Goal: Information Seeking & Learning: Understand process/instructions

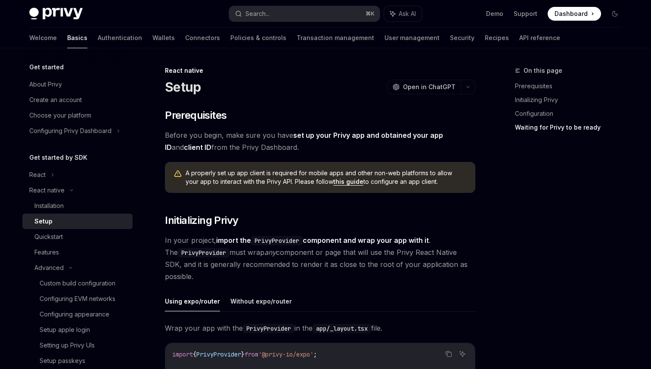
scroll to position [768, 0]
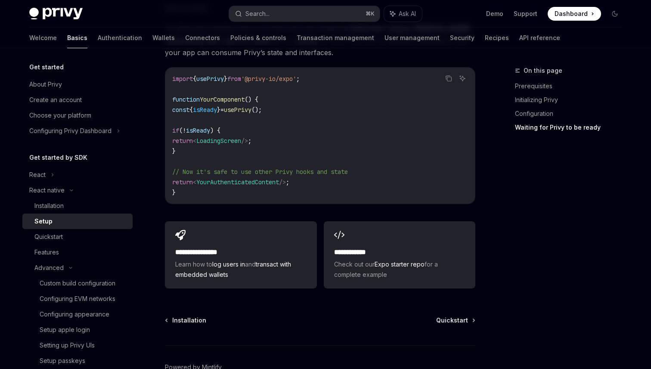
type textarea "*"
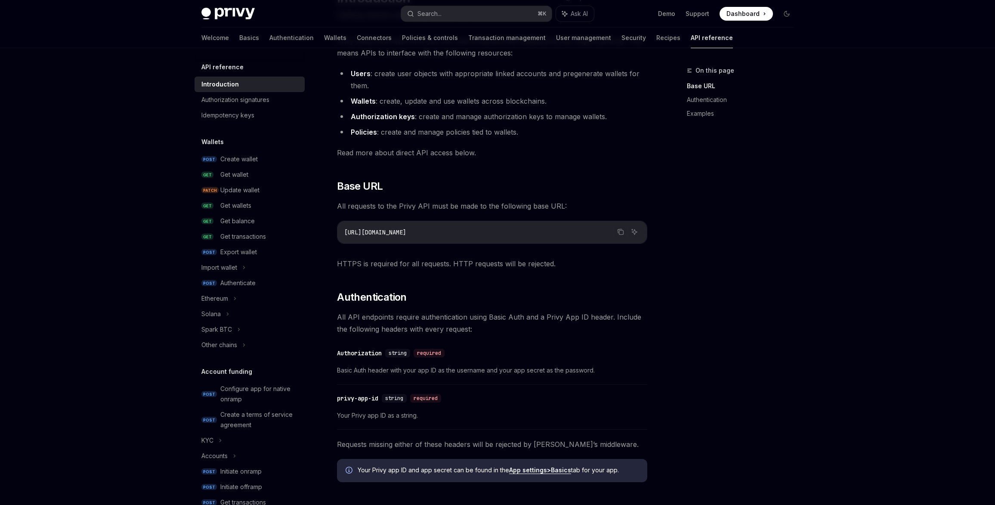
scroll to position [90, 0]
click at [238, 173] on div "Get wallet" at bounding box center [234, 175] width 28 height 10
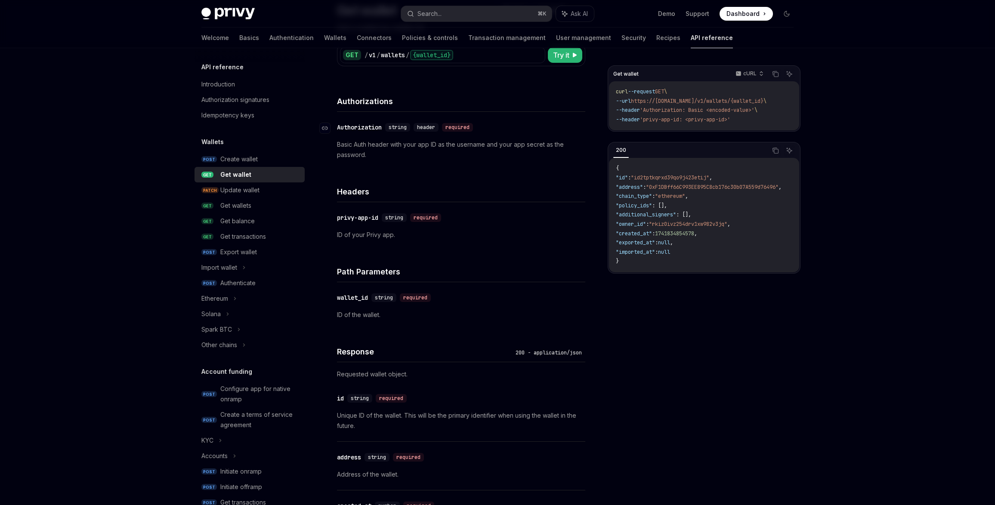
scroll to position [79, 0]
drag, startPoint x: 340, startPoint y: 233, endPoint x: 420, endPoint y: 236, distance: 80.1
click at [420, 236] on p "ID of your Privy app." at bounding box center [461, 233] width 248 height 10
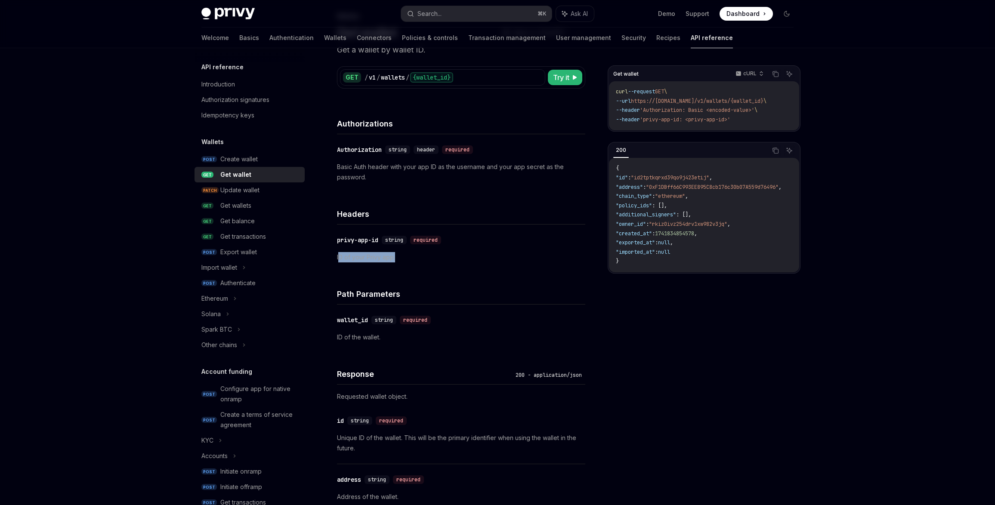
scroll to position [0, 0]
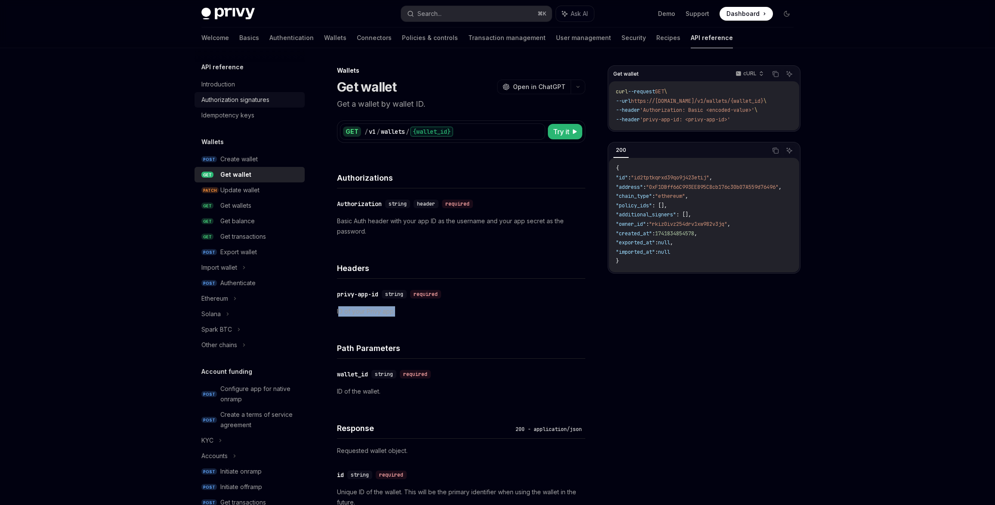
click at [231, 99] on div "Authorization signatures" at bounding box center [235, 100] width 68 height 10
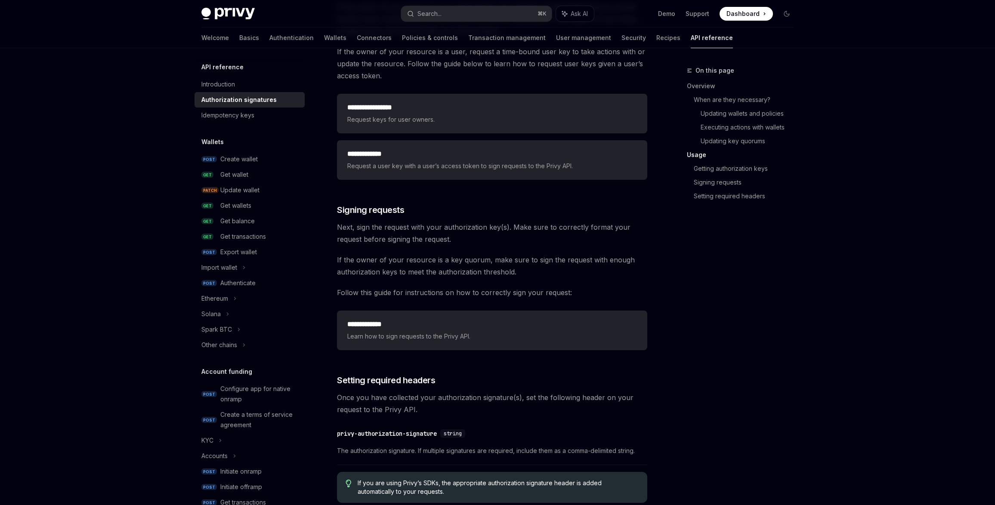
scroll to position [1242, 0]
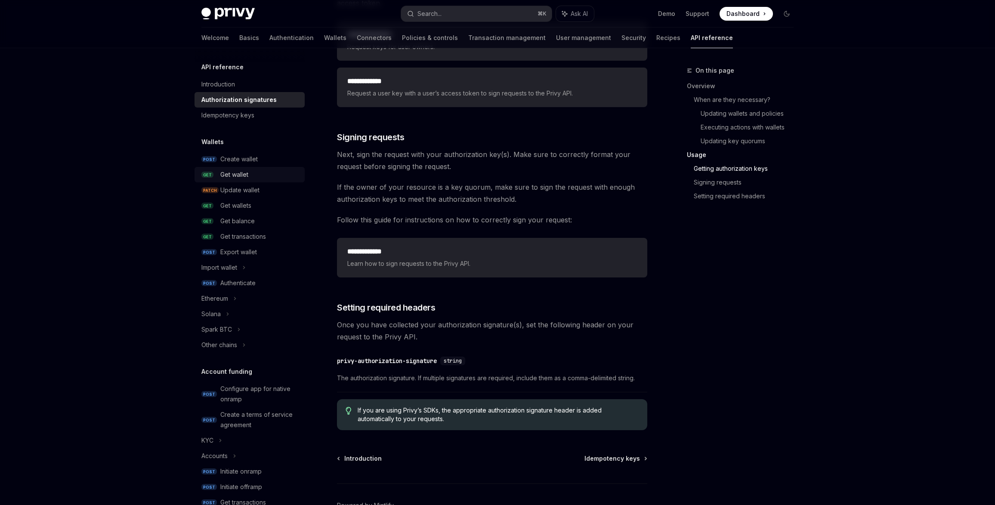
click at [242, 176] on div "Get wallet" at bounding box center [234, 175] width 28 height 10
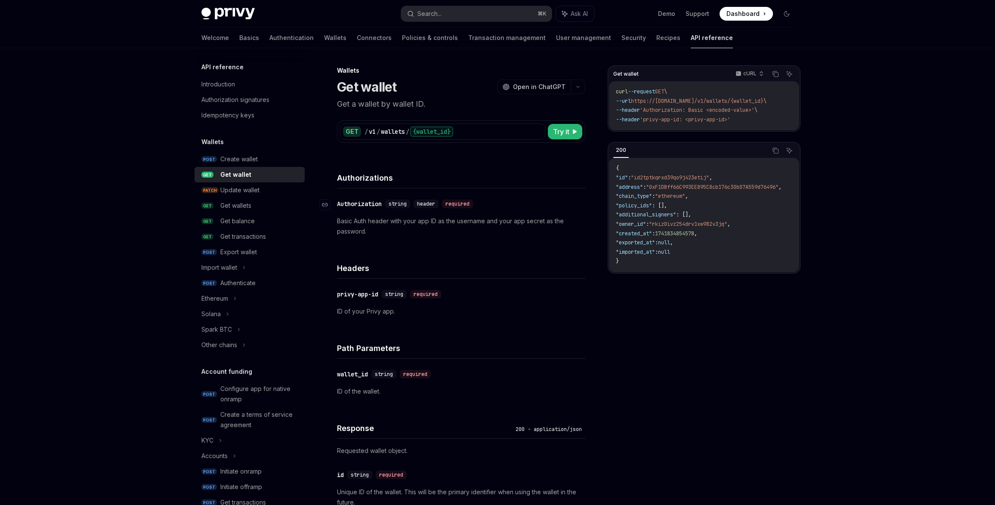
click at [347, 201] on div "Authorization" at bounding box center [359, 204] width 45 height 9
click at [553, 132] on span "Try it" at bounding box center [561, 132] width 16 height 10
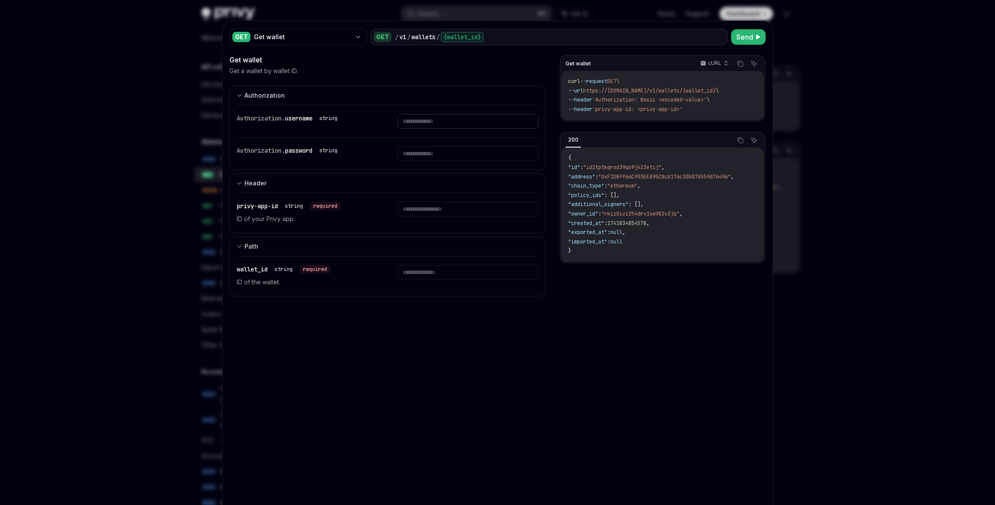
click at [421, 121] on input "text" at bounding box center [468, 121] width 140 height 15
click at [304, 153] on span "password" at bounding box center [299, 151] width 28 height 8
click at [178, 89] on div at bounding box center [497, 252] width 995 height 505
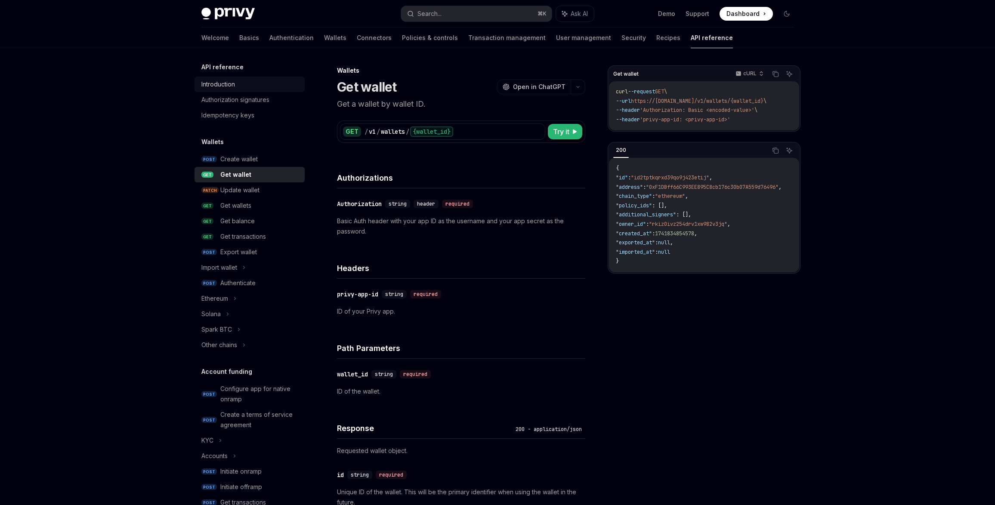
click at [215, 84] on div "Introduction" at bounding box center [218, 84] width 34 height 10
type textarea "*"
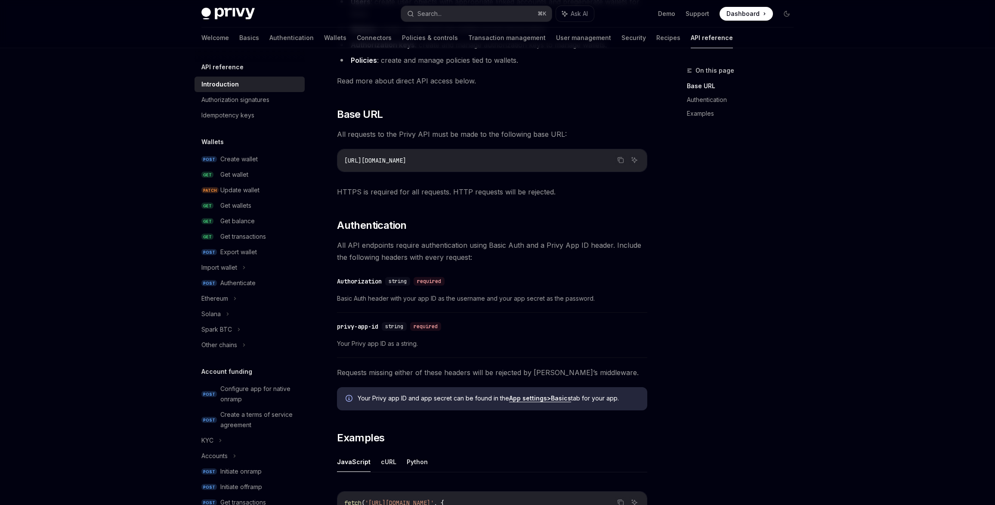
scroll to position [167, 0]
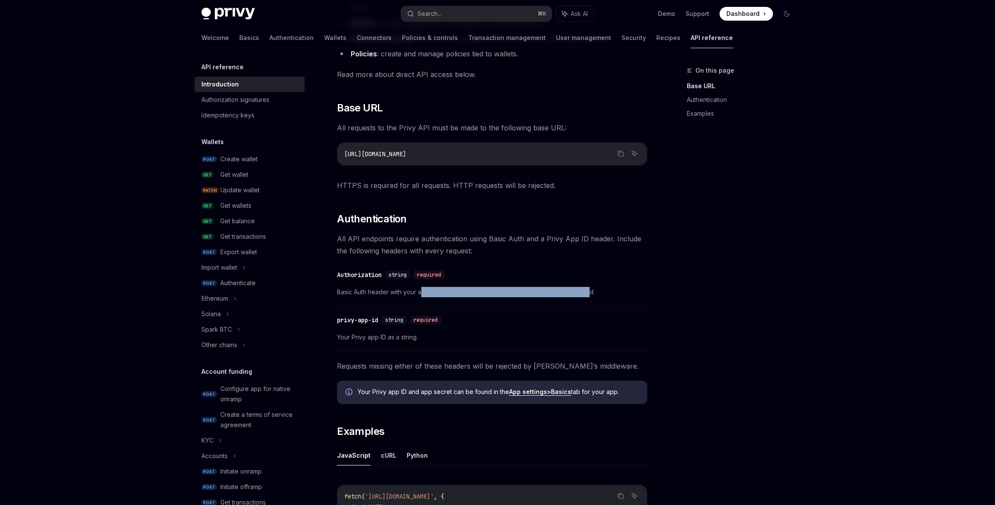
drag, startPoint x: 421, startPoint y: 292, endPoint x: 589, endPoint y: 292, distance: 167.4
click at [589, 292] on span "Basic Auth header with your app ID as the username and your app secret as the p…" at bounding box center [492, 292] width 310 height 10
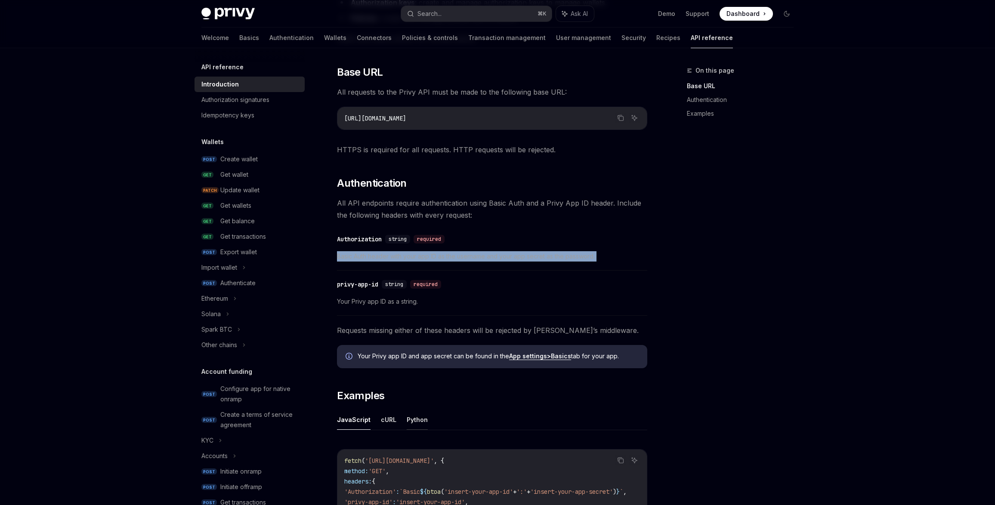
scroll to position [202, 0]
click at [442, 15] on button "Search... ⌘ K" at bounding box center [476, 13] width 151 height 15
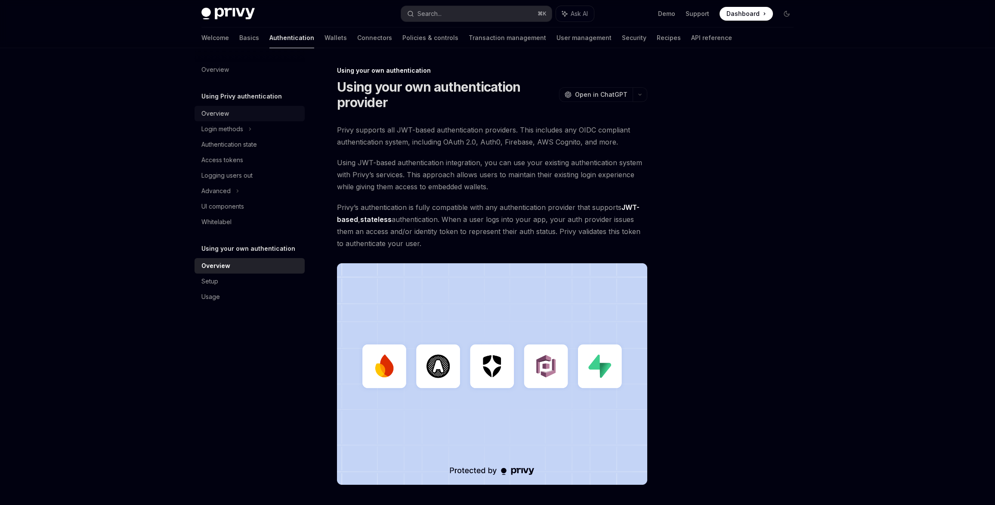
click at [217, 117] on div "Overview" at bounding box center [215, 113] width 28 height 10
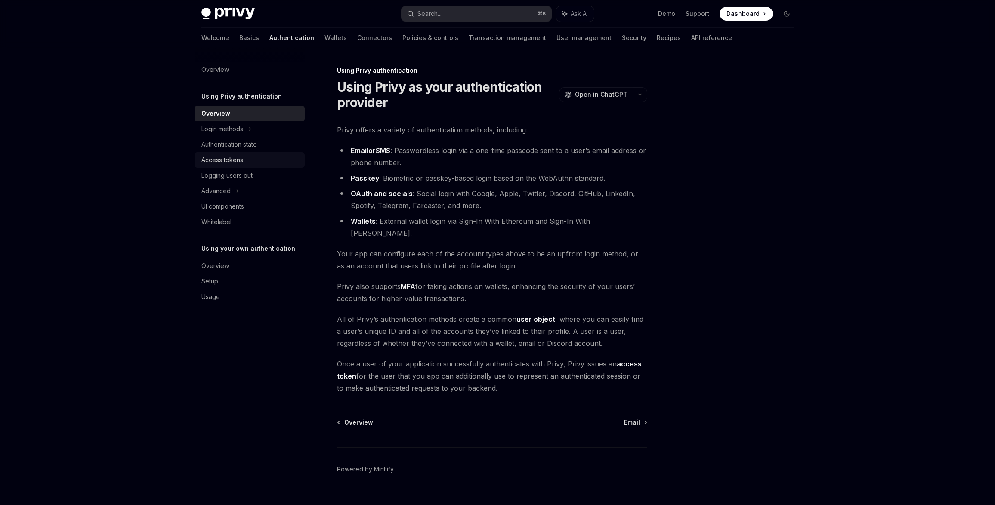
click at [219, 157] on div "Access tokens" at bounding box center [222, 160] width 42 height 10
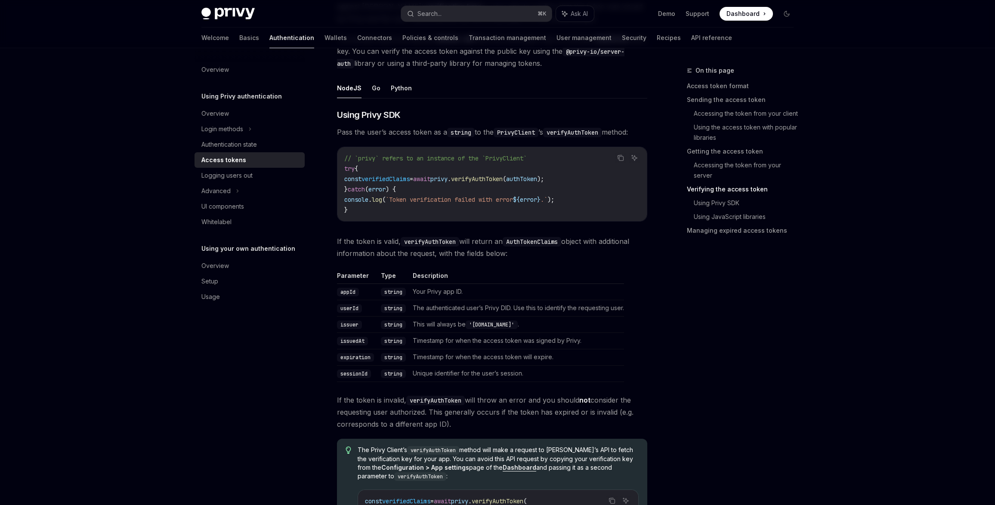
scroll to position [1320, 0]
click at [546, 303] on td "The authenticated user’s Privy DID. Use this to identify the requesting user." at bounding box center [516, 305] width 215 height 16
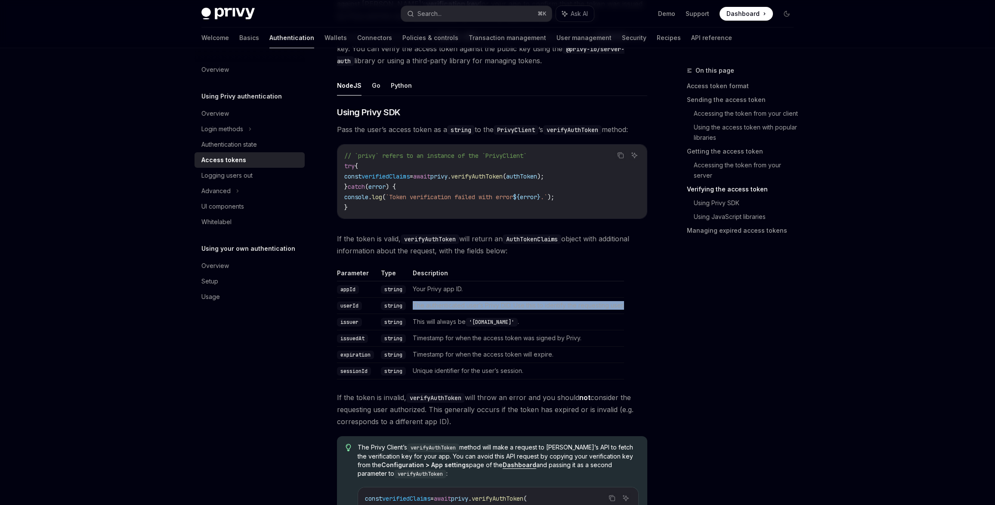
click at [546, 303] on td "The authenticated user’s Privy DID. Use this to identify the requesting user." at bounding box center [516, 305] width 215 height 16
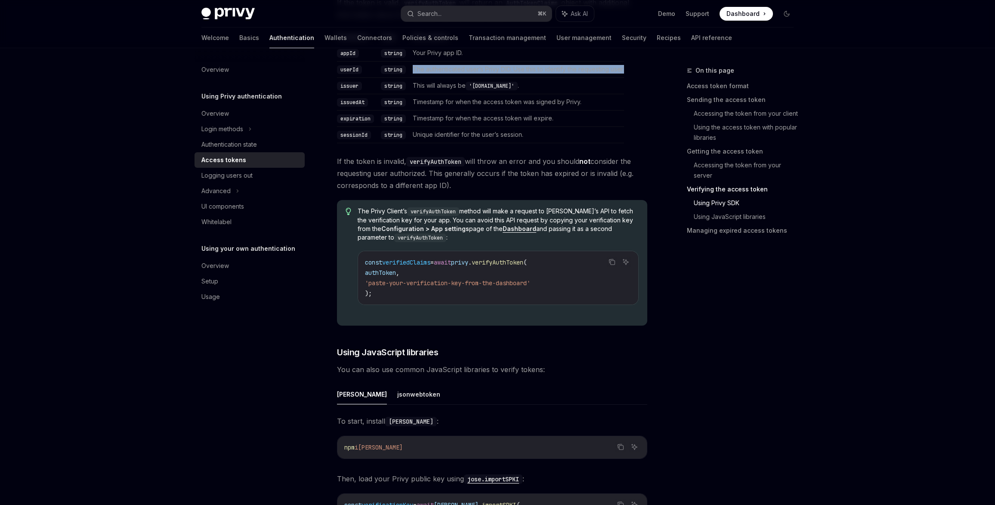
scroll to position [1494, 0]
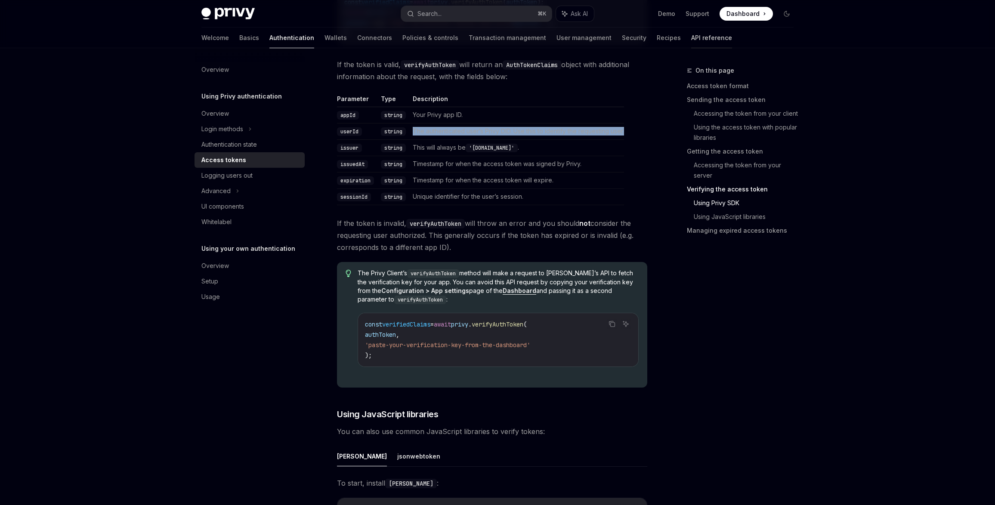
click at [691, 38] on link "API reference" at bounding box center [711, 38] width 41 height 21
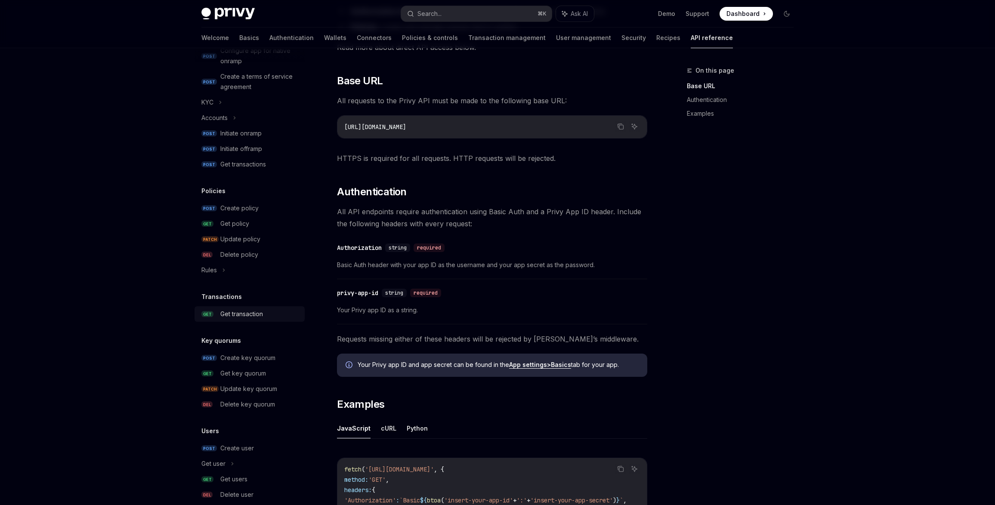
scroll to position [384, 0]
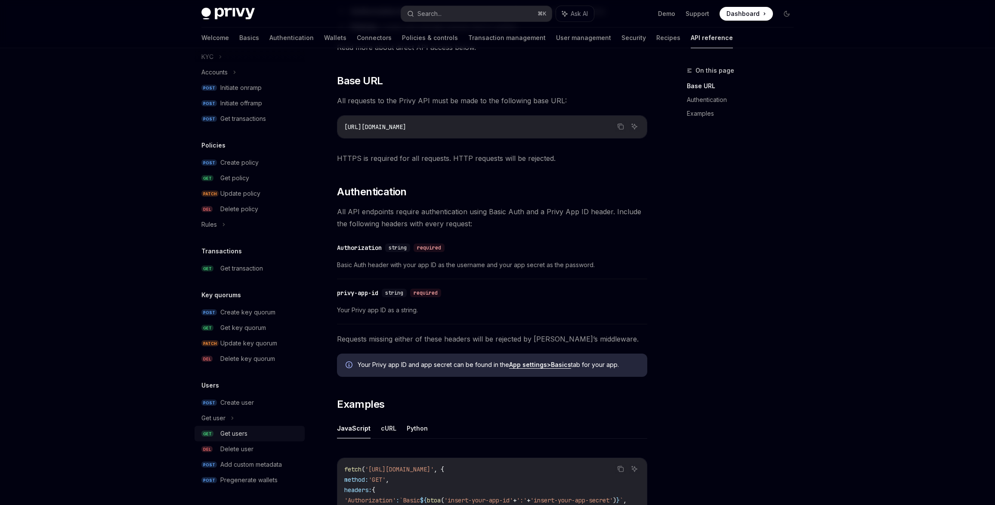
click at [235, 436] on div "Get users" at bounding box center [233, 434] width 27 height 10
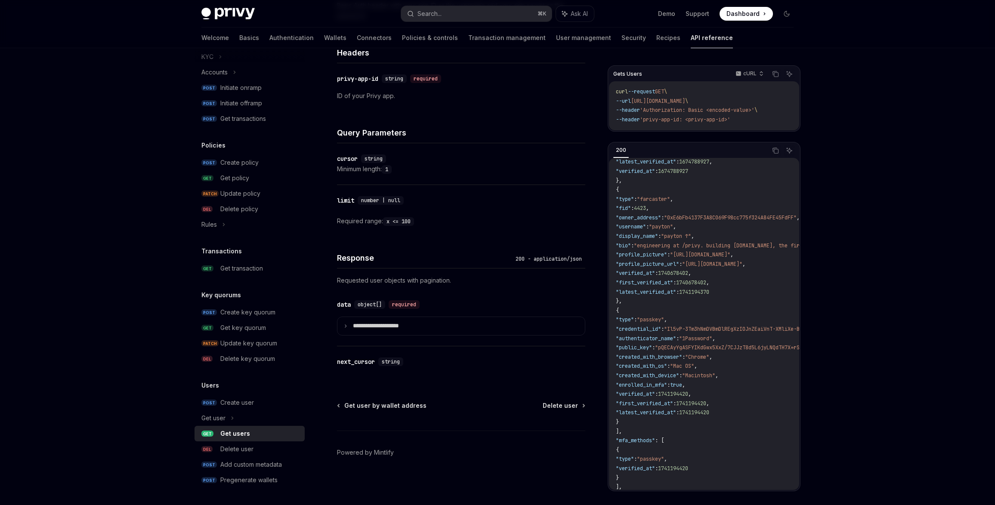
scroll to position [161, 0]
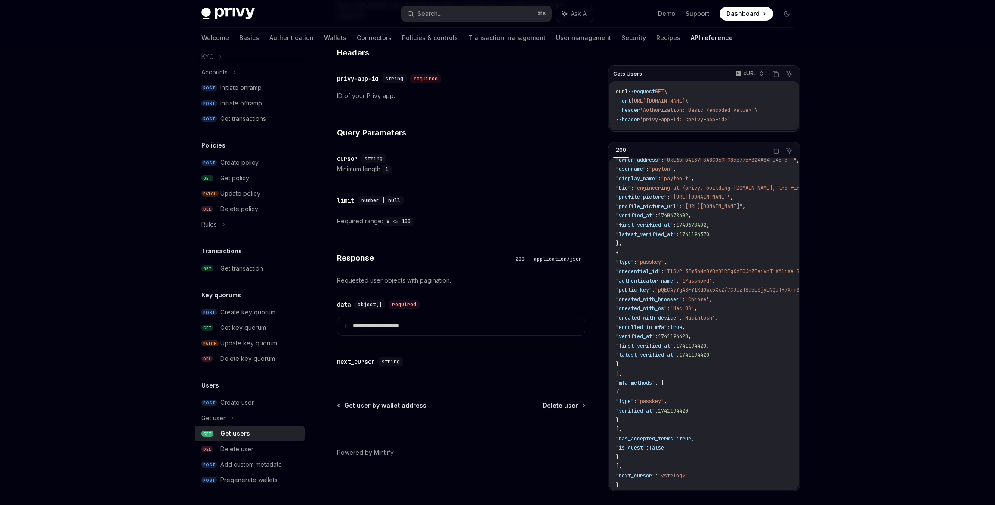
type textarea "*"
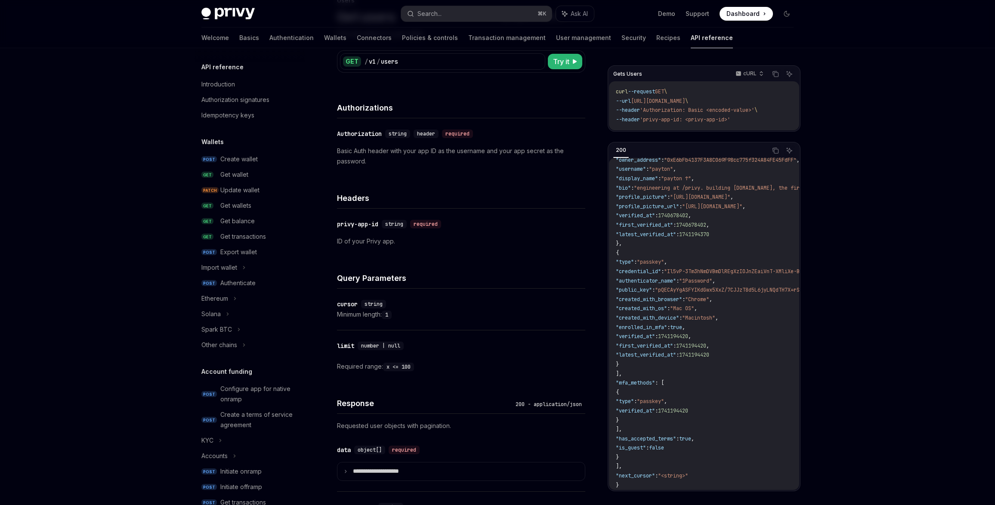
scroll to position [0, 0]
